Goal: Information Seeking & Learning: Learn about a topic

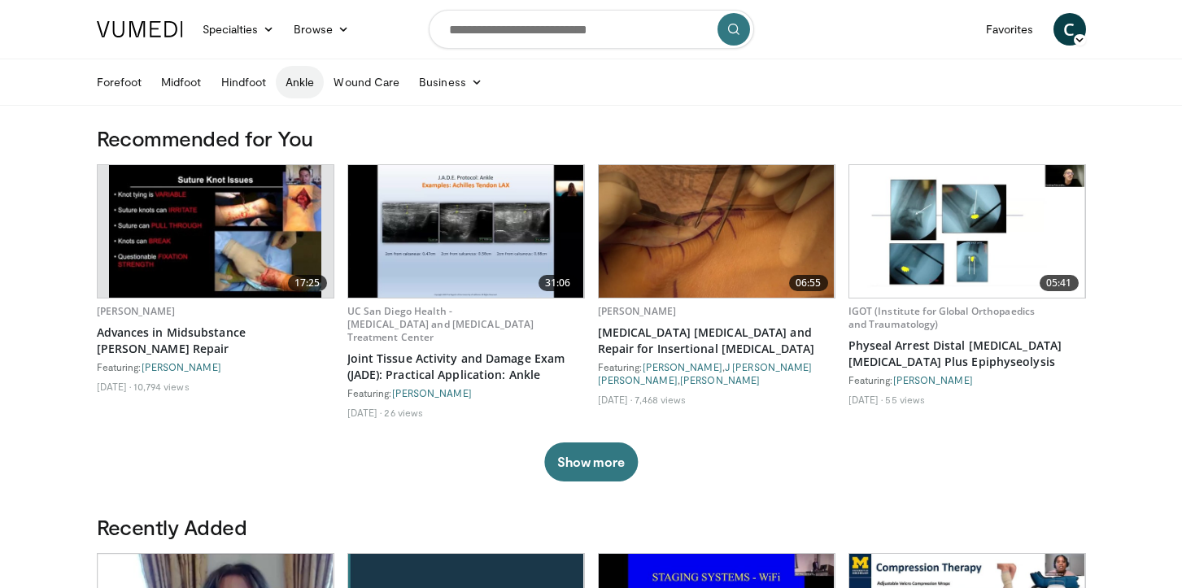
click at [302, 85] on link "Ankle" at bounding box center [300, 82] width 48 height 33
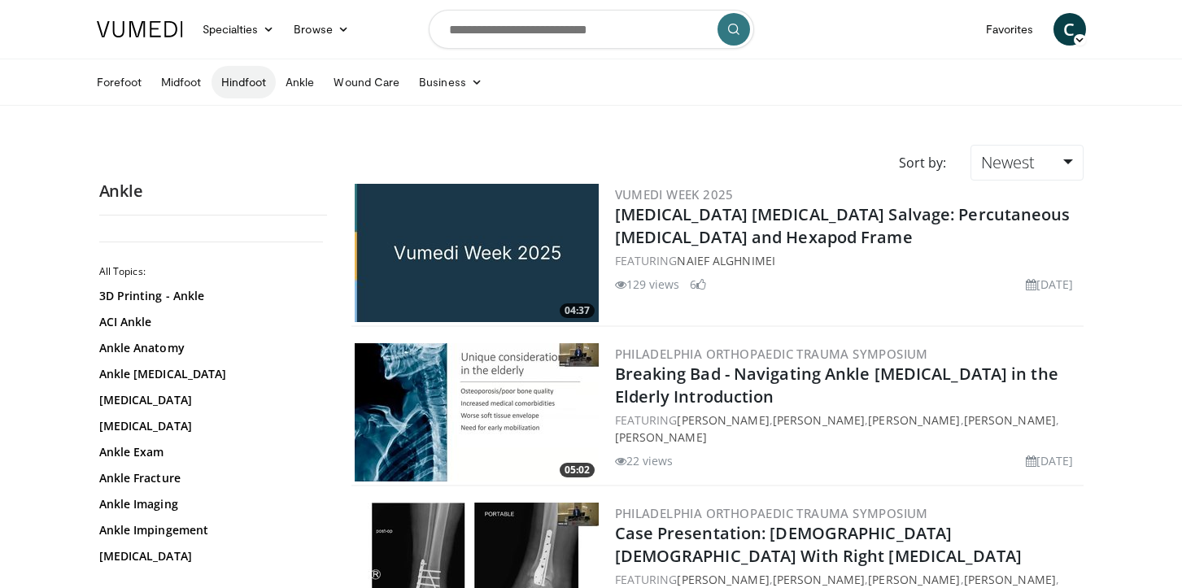
click at [250, 85] on link "Hindfoot" at bounding box center [244, 82] width 65 height 33
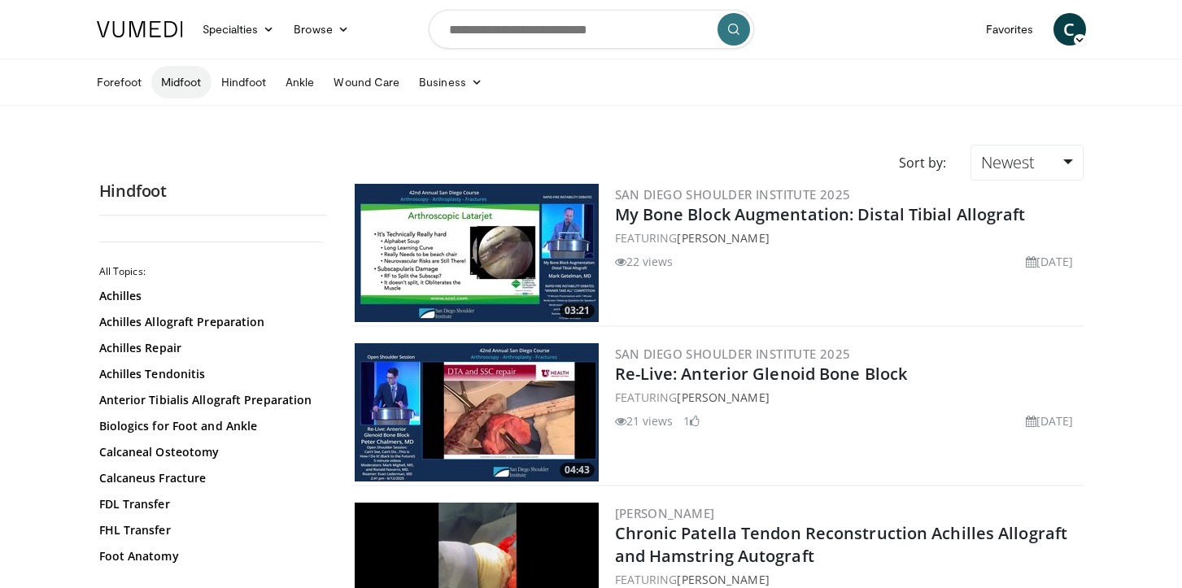
click at [192, 79] on link "Midfoot" at bounding box center [181, 82] width 60 height 33
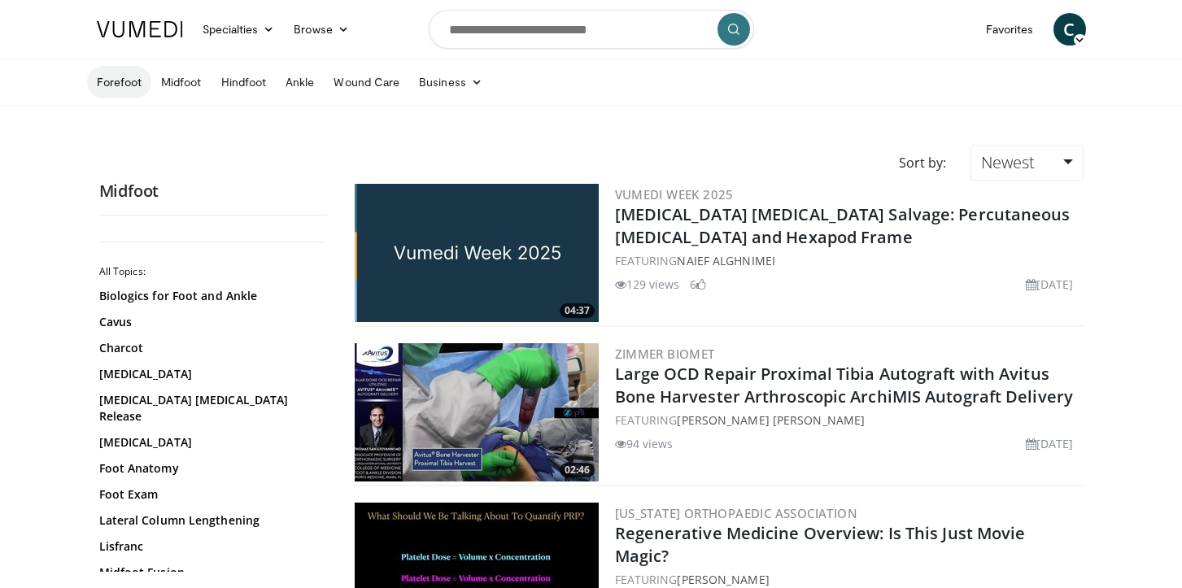
click at [126, 79] on link "Forefoot" at bounding box center [119, 82] width 65 height 33
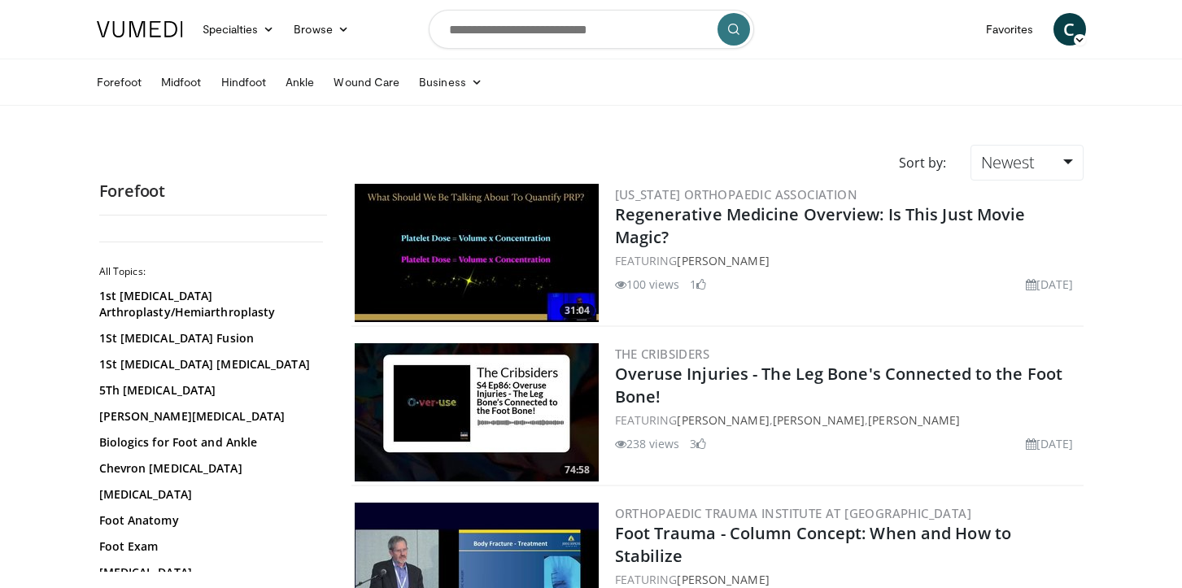
click at [126, 79] on link "Forefoot" at bounding box center [119, 82] width 65 height 33
